Goal: Navigation & Orientation: Find specific page/section

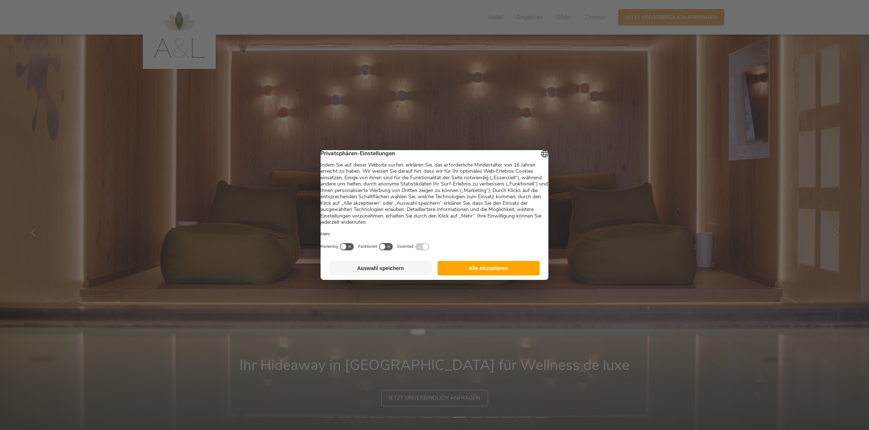
click at [489, 273] on button "Alle Akzeptieren" at bounding box center [489, 268] width 102 height 15
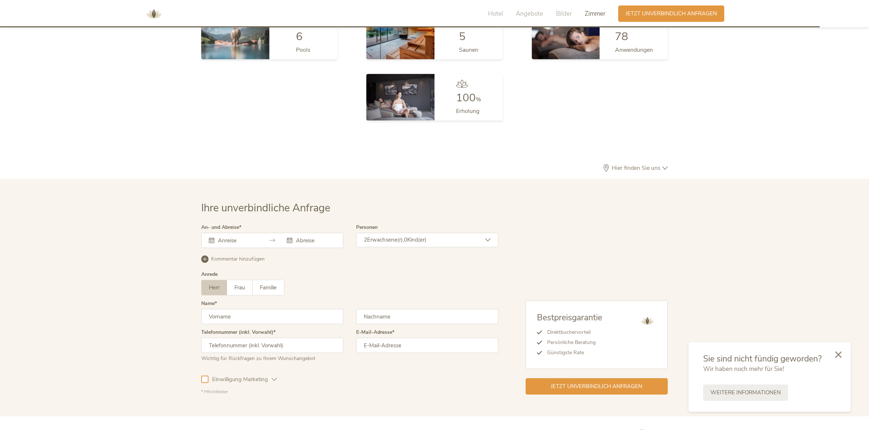
scroll to position [2236, 0]
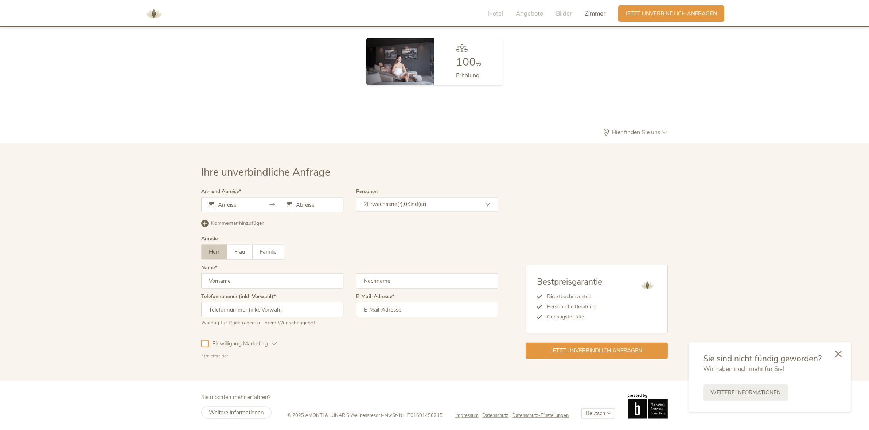
click at [836, 351] on icon at bounding box center [838, 354] width 7 height 7
click at [152, 12] on img at bounding box center [154, 14] width 22 height 22
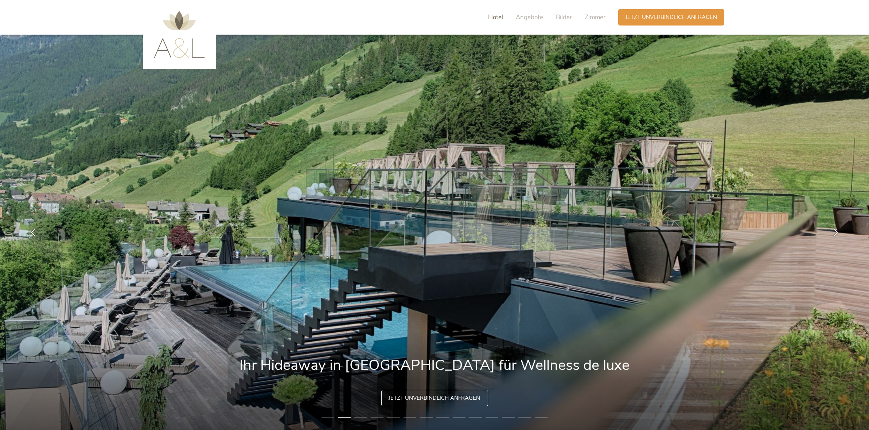
click at [500, 16] on span "Hotel" at bounding box center [495, 17] width 15 height 8
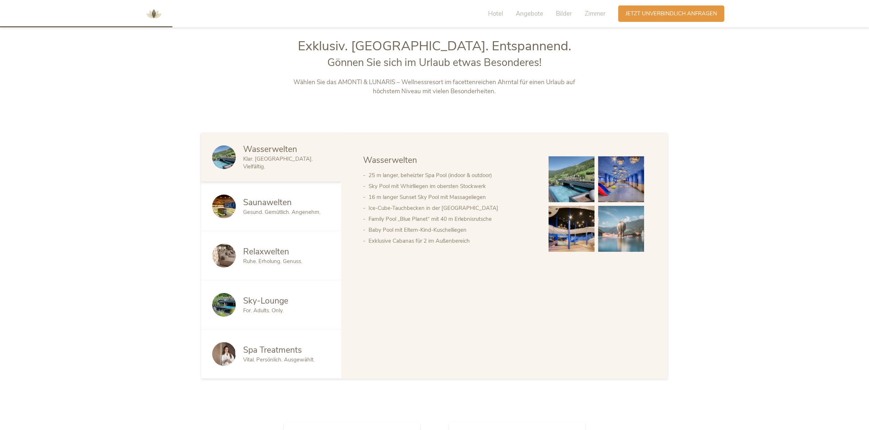
scroll to position [455, 0]
click at [301, 202] on div "Saunawelten" at bounding box center [286, 202] width 87 height 12
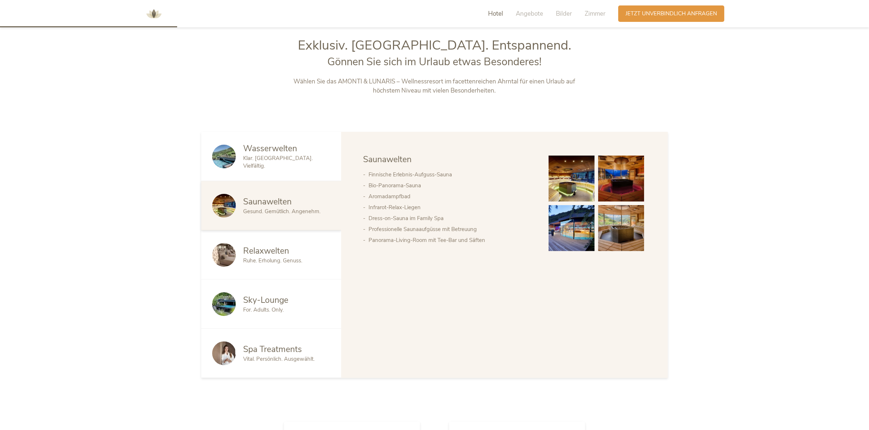
click at [286, 302] on span "Sky-Lounge" at bounding box center [265, 300] width 45 height 11
